Goal: Information Seeking & Learning: Learn about a topic

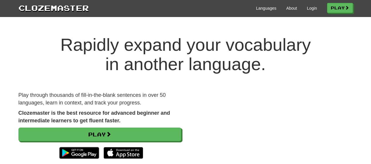
drag, startPoint x: 0, startPoint y: 0, endPoint x: 146, endPoint y: 55, distance: 155.6
click at [146, 55] on h1 "Rapidly expand your vocabulary in another language." at bounding box center [185, 54] width 371 height 39
click at [342, 11] on link "Play" at bounding box center [341, 8] width 26 height 10
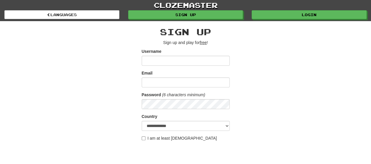
drag, startPoint x: 0, startPoint y: 0, endPoint x: 237, endPoint y: 63, distance: 245.3
click at [237, 63] on div "**********" at bounding box center [185, 123] width 343 height 205
click at [351, 118] on div "**********" at bounding box center [185, 123] width 343 height 205
drag, startPoint x: 325, startPoint y: 77, endPoint x: 286, endPoint y: 64, distance: 41.2
click at [325, 77] on div "**********" at bounding box center [185, 123] width 343 height 205
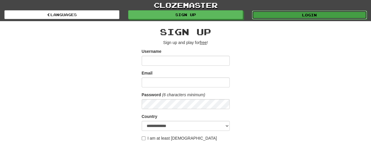
click at [344, 11] on link "Login" at bounding box center [309, 15] width 115 height 9
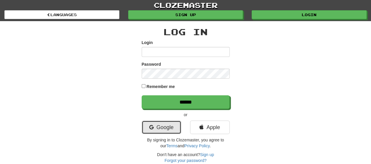
click at [154, 124] on link "Google" at bounding box center [162, 128] width 40 height 14
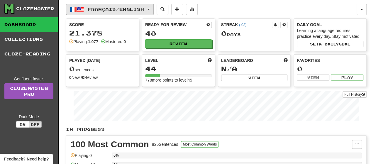
click at [128, 11] on span "Français / English" at bounding box center [116, 9] width 56 height 5
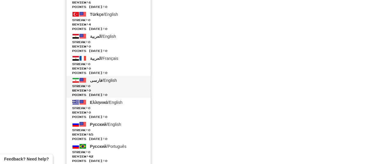
scroll to position [749, 0]
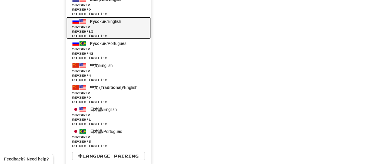
click at [115, 23] on link "Русский / English Streak: 0 Review: 85 Points today: 0" at bounding box center [108, 28] width 85 height 22
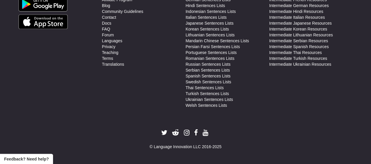
scroll to position [444, 0]
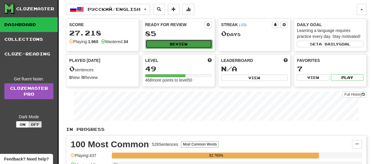
click at [164, 43] on button "Review" at bounding box center [179, 44] width 67 height 9
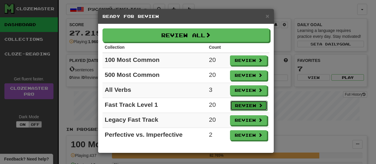
click at [246, 105] on button "Review" at bounding box center [248, 106] width 37 height 10
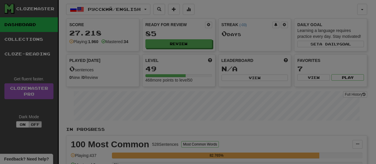
select select "**"
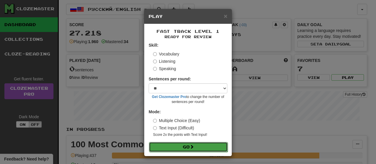
click at [190, 144] on button "Go" at bounding box center [188, 147] width 79 height 10
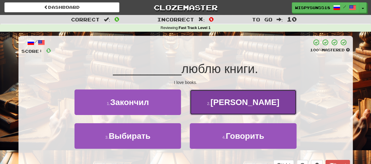
click at [251, 101] on button "2 . Я" at bounding box center [243, 103] width 107 height 26
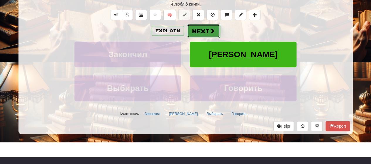
click at [205, 29] on button "Next" at bounding box center [203, 31] width 33 height 14
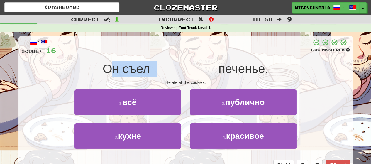
drag, startPoint x: 111, startPoint y: 72, endPoint x: 158, endPoint y: 76, distance: 46.5
click at [158, 76] on div "Он съел __________ печенье." at bounding box center [185, 69] width 329 height 16
click at [261, 81] on div "He ate all the cookies." at bounding box center [185, 83] width 329 height 6
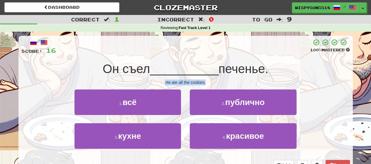
drag, startPoint x: 151, startPoint y: 81, endPoint x: 210, endPoint y: 85, distance: 58.2
click at [210, 85] on div "He ate all the cookies." at bounding box center [185, 83] width 329 height 6
click at [240, 71] on span "печенье." at bounding box center [244, 69] width 50 height 14
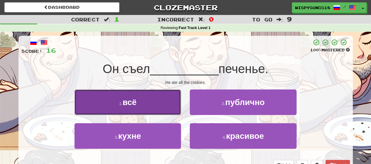
click at [152, 103] on button "1 . всё" at bounding box center [128, 103] width 107 height 26
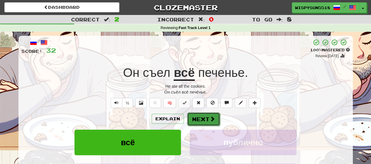
click at [212, 120] on span at bounding box center [212, 118] width 5 height 5
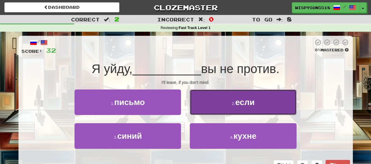
click at [261, 101] on button "2 . если" at bounding box center [243, 103] width 107 height 26
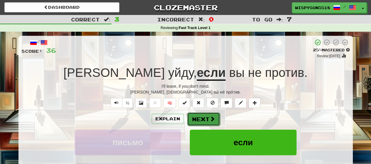
click at [203, 119] on button "Next" at bounding box center [203, 119] width 33 height 14
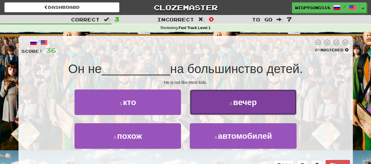
click at [225, 105] on button "2 . вечер" at bounding box center [243, 103] width 107 height 26
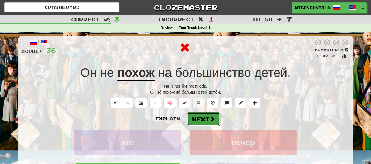
click at [193, 119] on button "Next" at bounding box center [203, 119] width 33 height 14
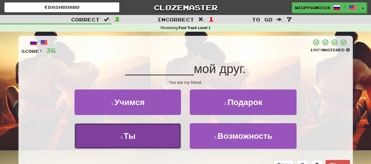
click at [132, 136] on span "Ты" at bounding box center [130, 136] width 12 height 9
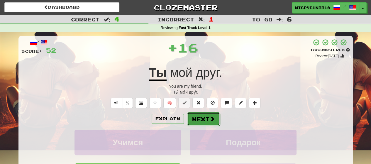
click at [214, 121] on button "Next" at bounding box center [203, 119] width 33 height 14
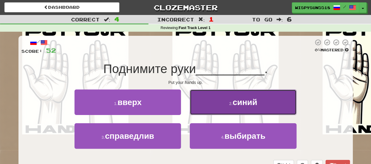
click at [266, 114] on button "2 . синий" at bounding box center [243, 103] width 107 height 26
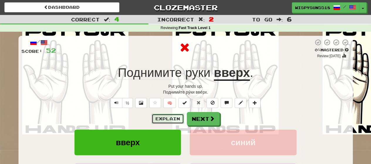
click at [165, 117] on button "Explain" at bounding box center [168, 119] width 32 height 10
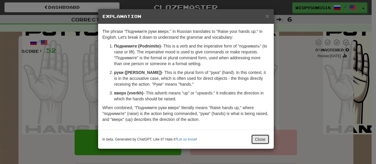
click at [255, 139] on button "Close" at bounding box center [260, 139] width 18 height 10
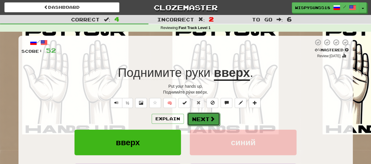
click at [206, 118] on button "Next" at bounding box center [203, 119] width 33 height 14
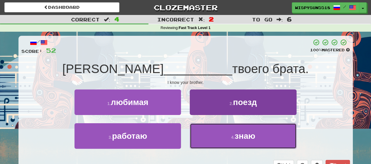
click at [225, 143] on button "4 . знаю" at bounding box center [243, 136] width 107 height 26
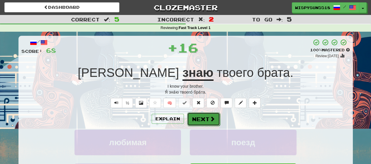
click at [199, 122] on button "Next" at bounding box center [203, 119] width 33 height 14
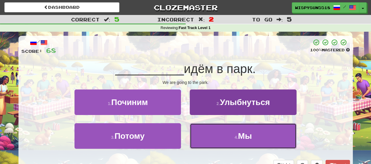
click at [203, 132] on button "4 . Мы" at bounding box center [243, 136] width 107 height 26
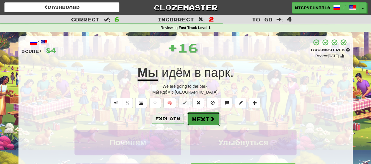
click at [202, 120] on button "Next" at bounding box center [203, 119] width 33 height 14
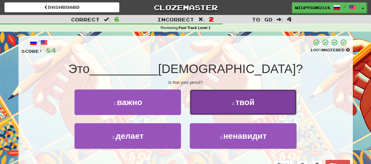
click at [214, 108] on button "2 . твой" at bounding box center [243, 103] width 107 height 26
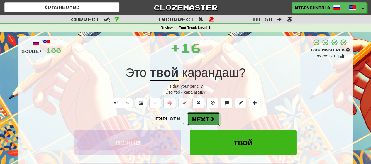
click at [203, 120] on button "Next" at bounding box center [203, 119] width 33 height 14
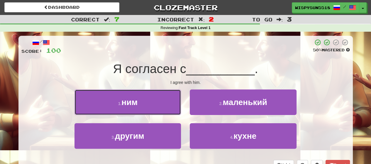
drag, startPoint x: 122, startPoint y: 105, endPoint x: 123, endPoint y: 108, distance: 3.8
click at [122, 107] on button "1 . ним" at bounding box center [128, 103] width 107 height 26
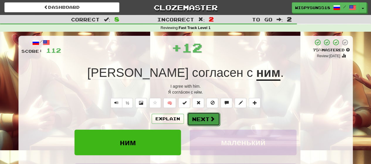
click at [196, 119] on button "Next" at bounding box center [203, 119] width 33 height 14
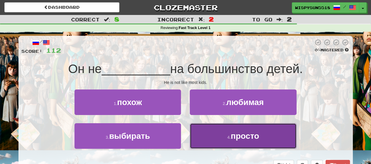
click at [225, 135] on button "4 . просто" at bounding box center [243, 136] width 107 height 26
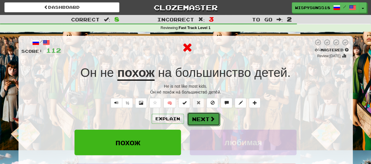
click at [208, 114] on button "Next" at bounding box center [203, 119] width 33 height 14
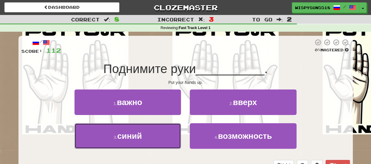
click at [134, 128] on button "3 . синий" at bounding box center [128, 136] width 107 height 26
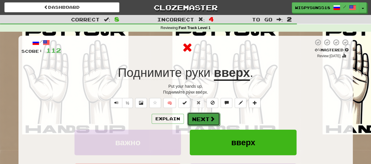
click at [208, 121] on button "Next" at bounding box center [203, 119] width 33 height 14
